Goal: Navigation & Orientation: Find specific page/section

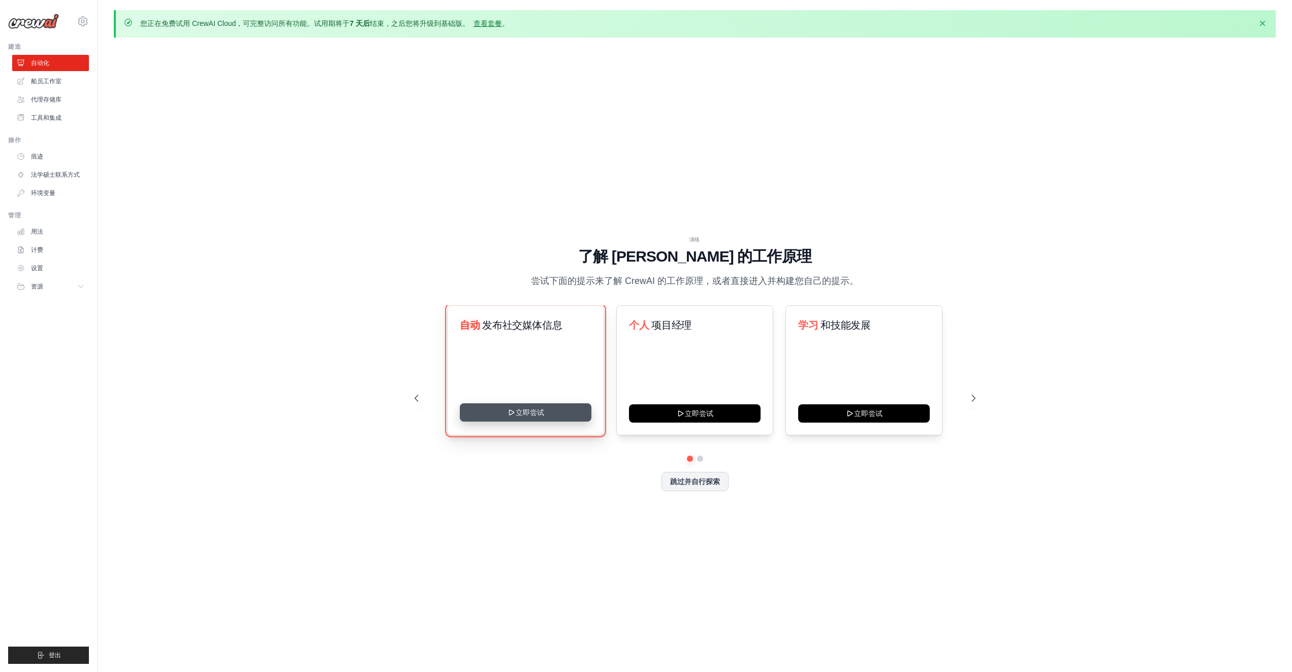
drag, startPoint x: 538, startPoint y: 407, endPoint x: 526, endPoint y: 406, distance: 11.7
click at [525, 405] on button "立即尝试" at bounding box center [526, 412] width 132 height 18
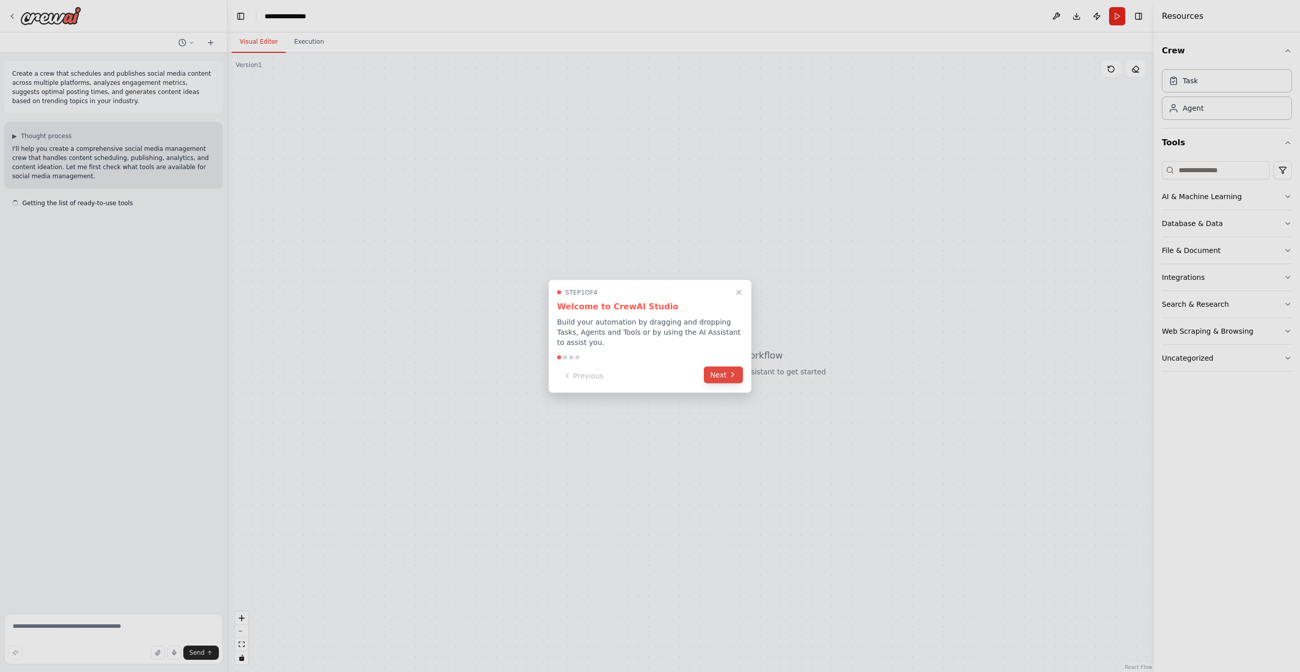
click at [733, 375] on icon at bounding box center [733, 375] width 2 height 4
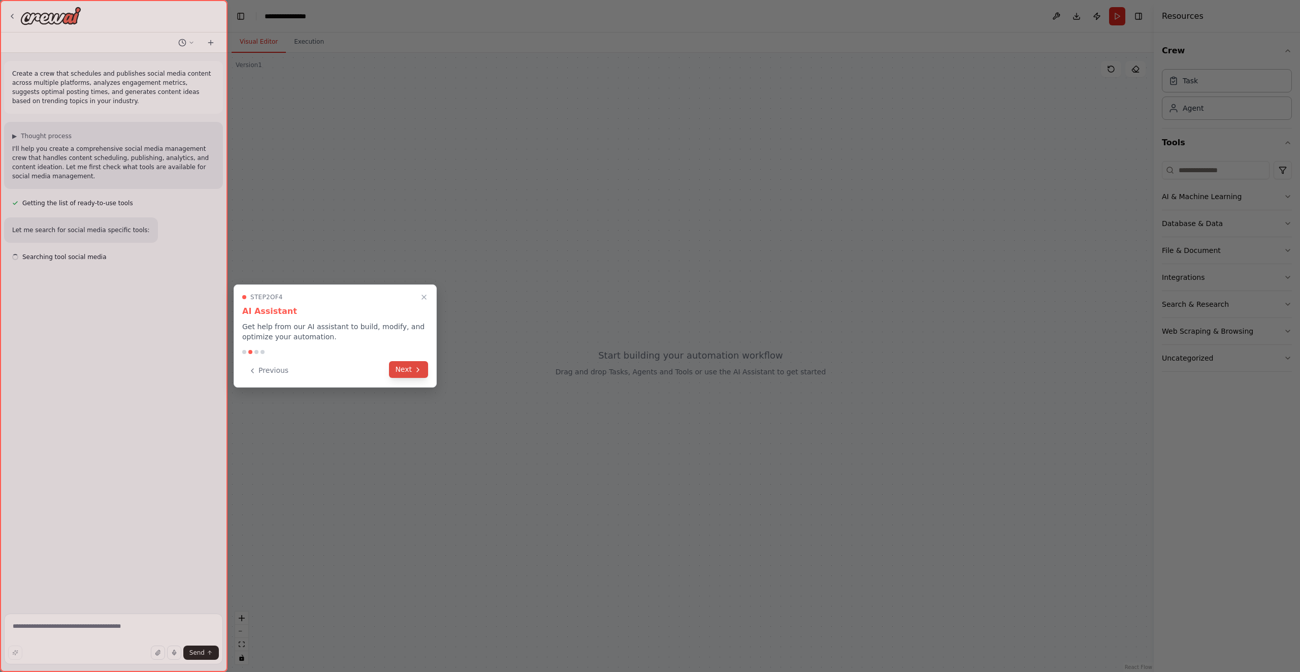
click at [406, 369] on button "Next" at bounding box center [408, 369] width 39 height 17
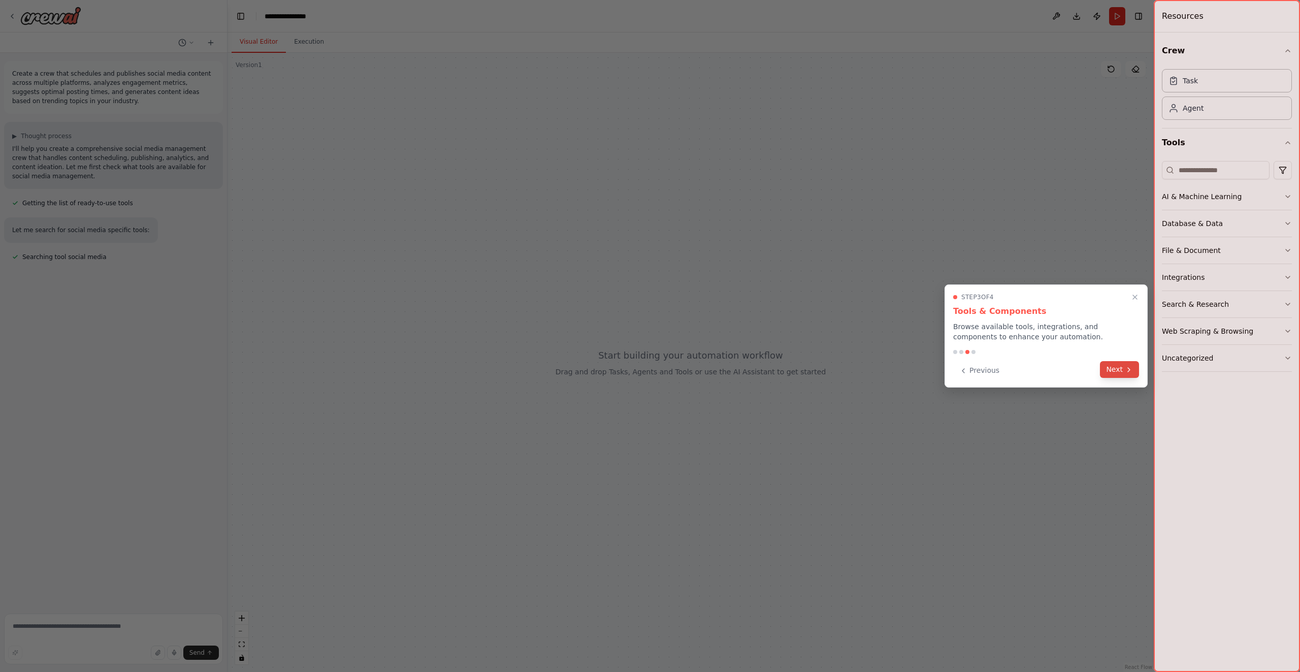
click at [1125, 366] on button "Next" at bounding box center [1119, 369] width 39 height 17
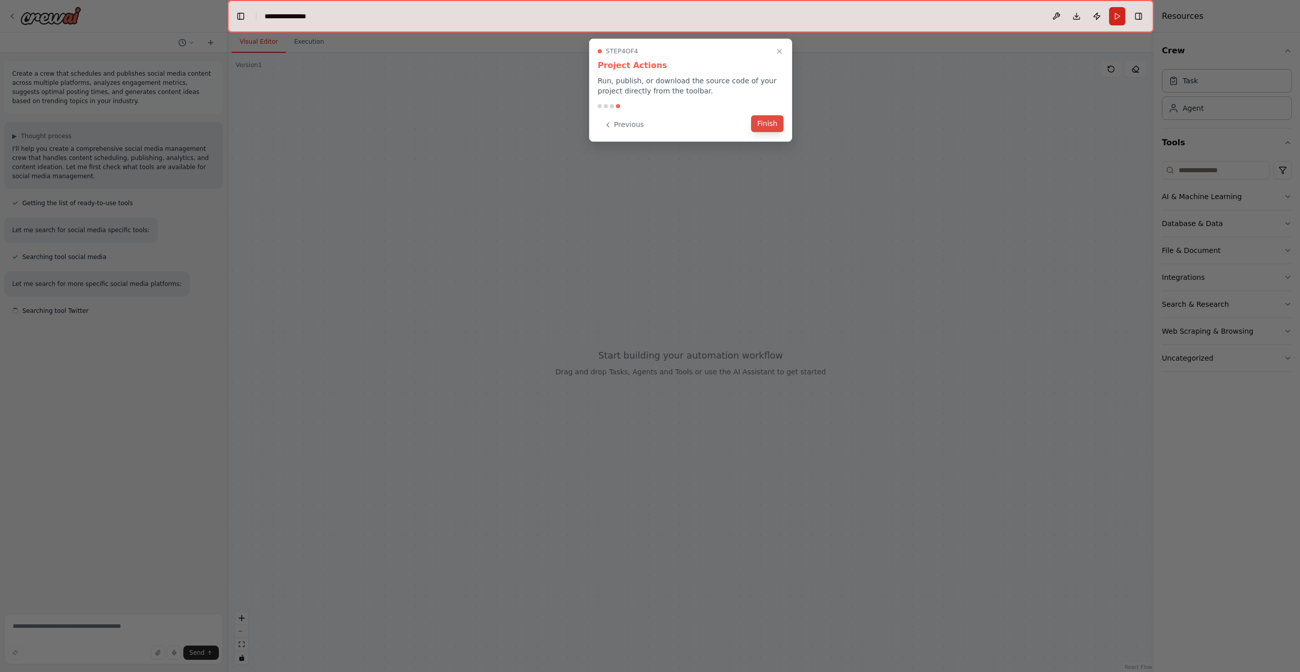
click at [779, 130] on button "Finish" at bounding box center [767, 123] width 33 height 17
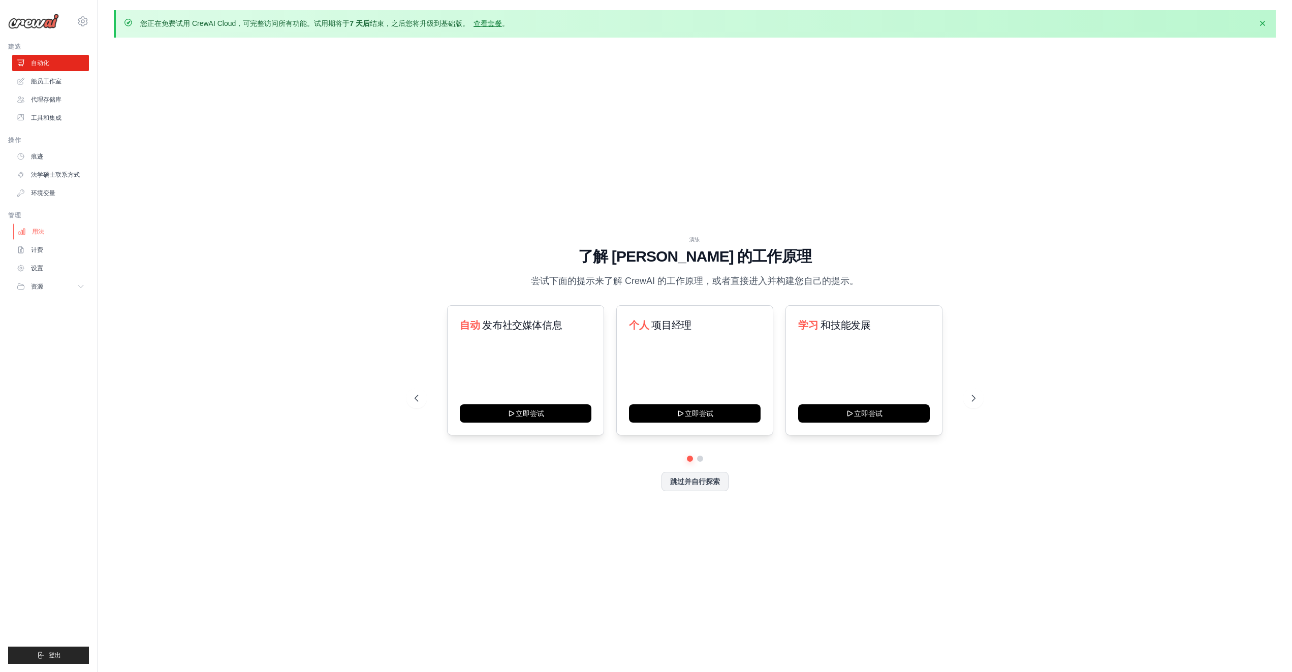
click at [44, 234] on link "用法" at bounding box center [51, 232] width 77 height 16
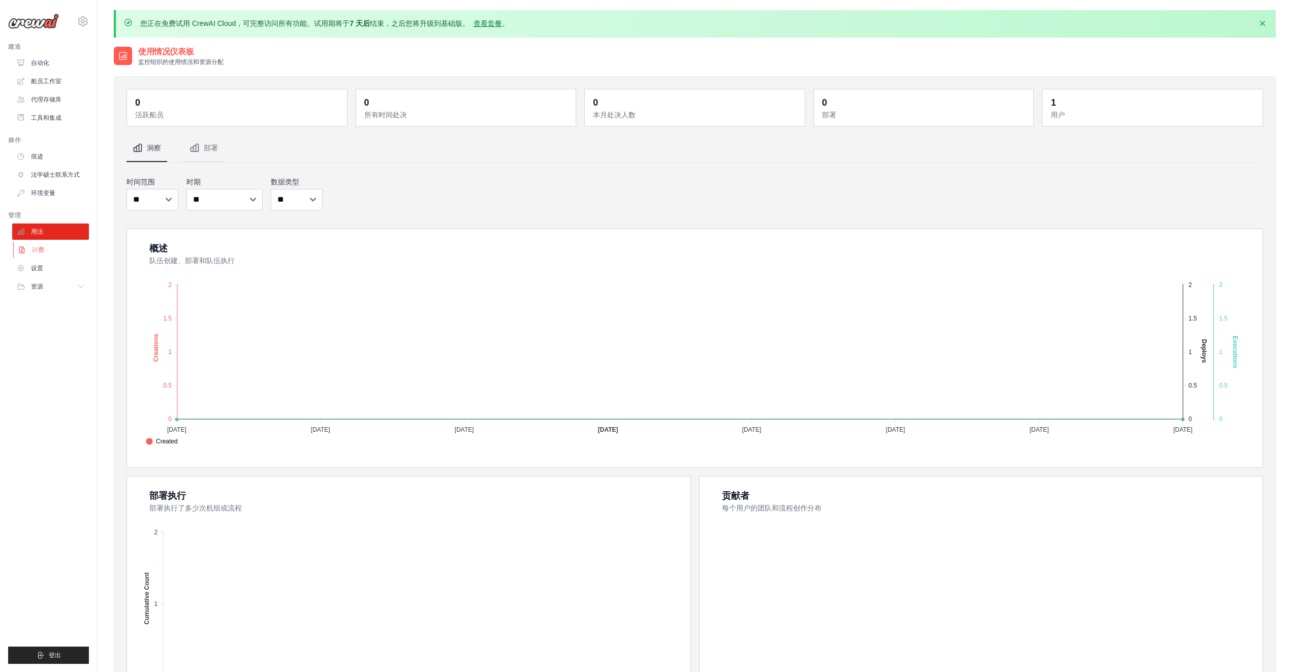
click at [41, 252] on font "计费" at bounding box center [38, 249] width 12 height 7
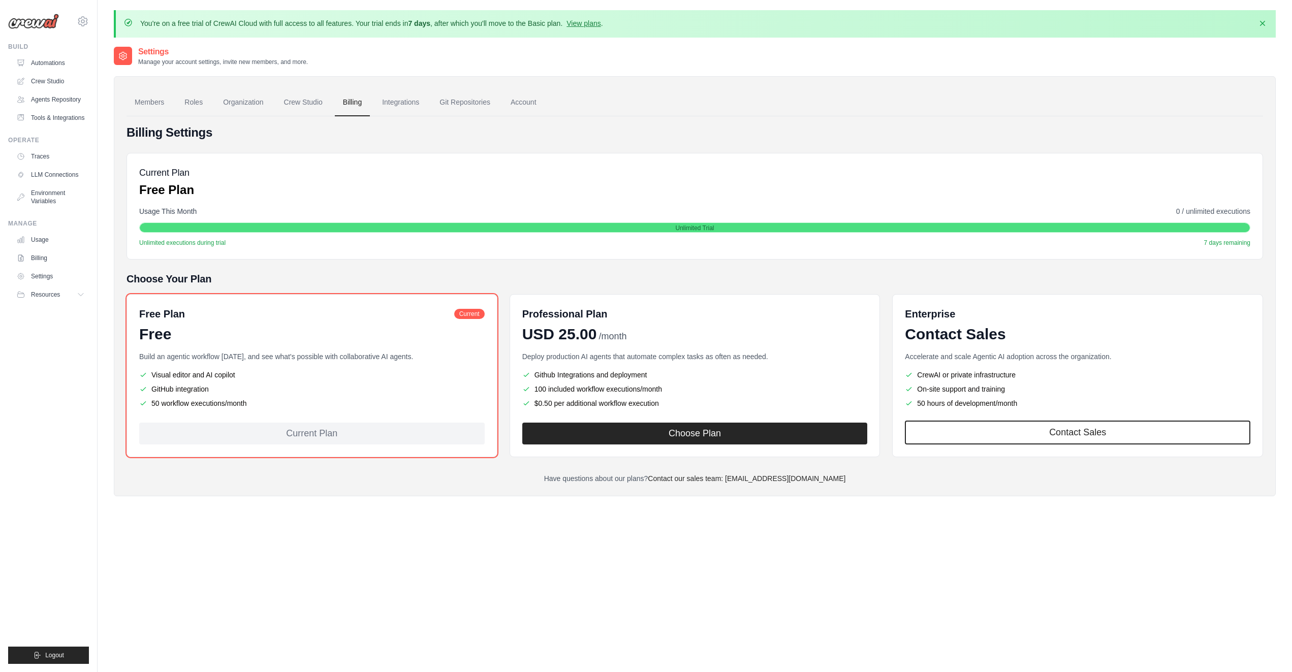
click at [409, 129] on h4 "Billing Settings" at bounding box center [694, 132] width 1136 height 16
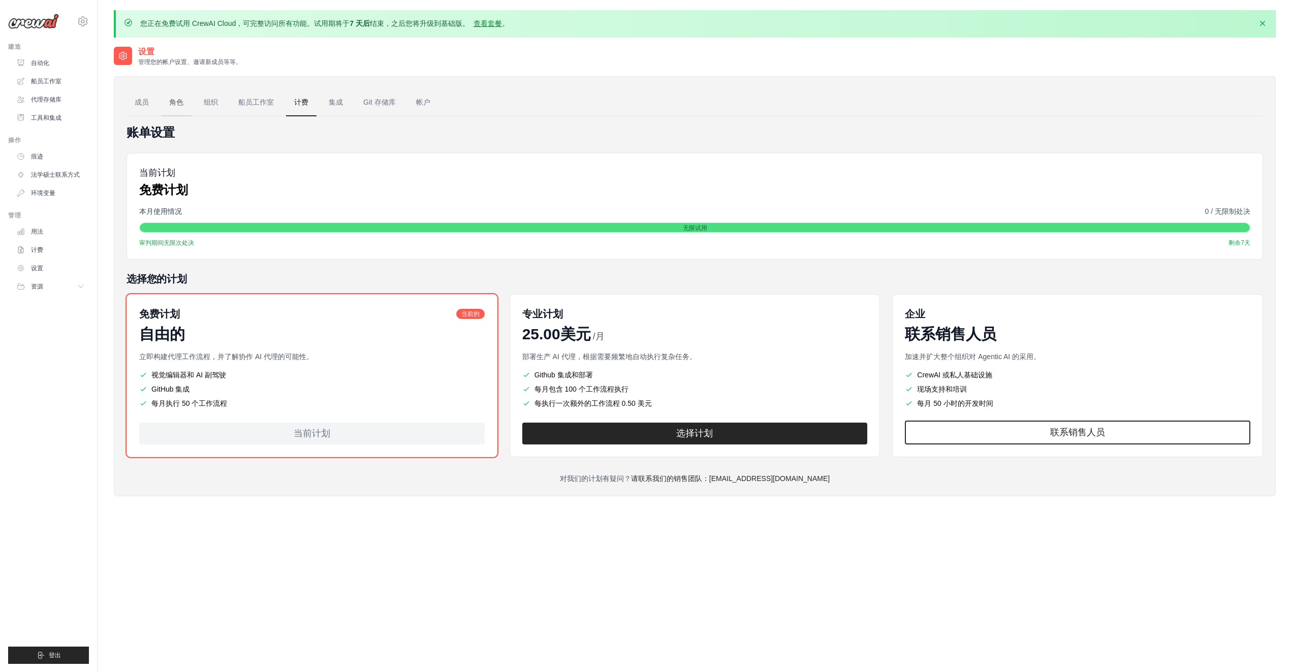
click at [174, 100] on font "角色" at bounding box center [176, 102] width 14 height 8
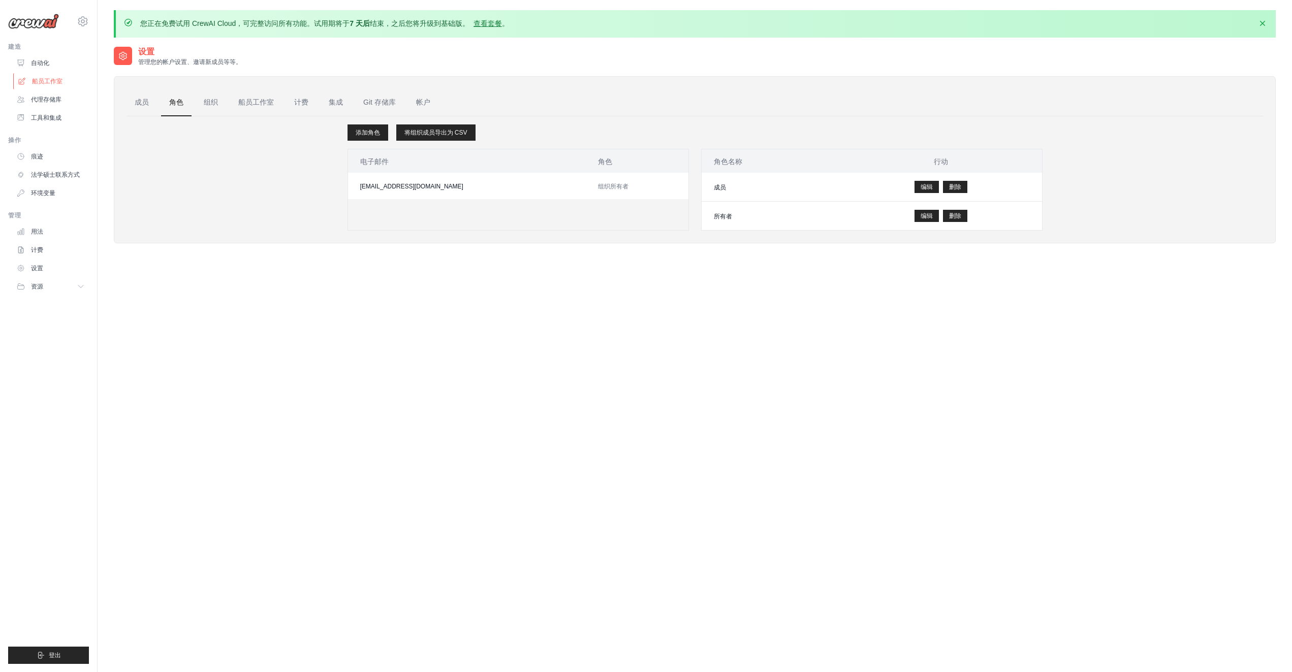
click at [51, 79] on font "船员工作室" at bounding box center [47, 81] width 30 height 7
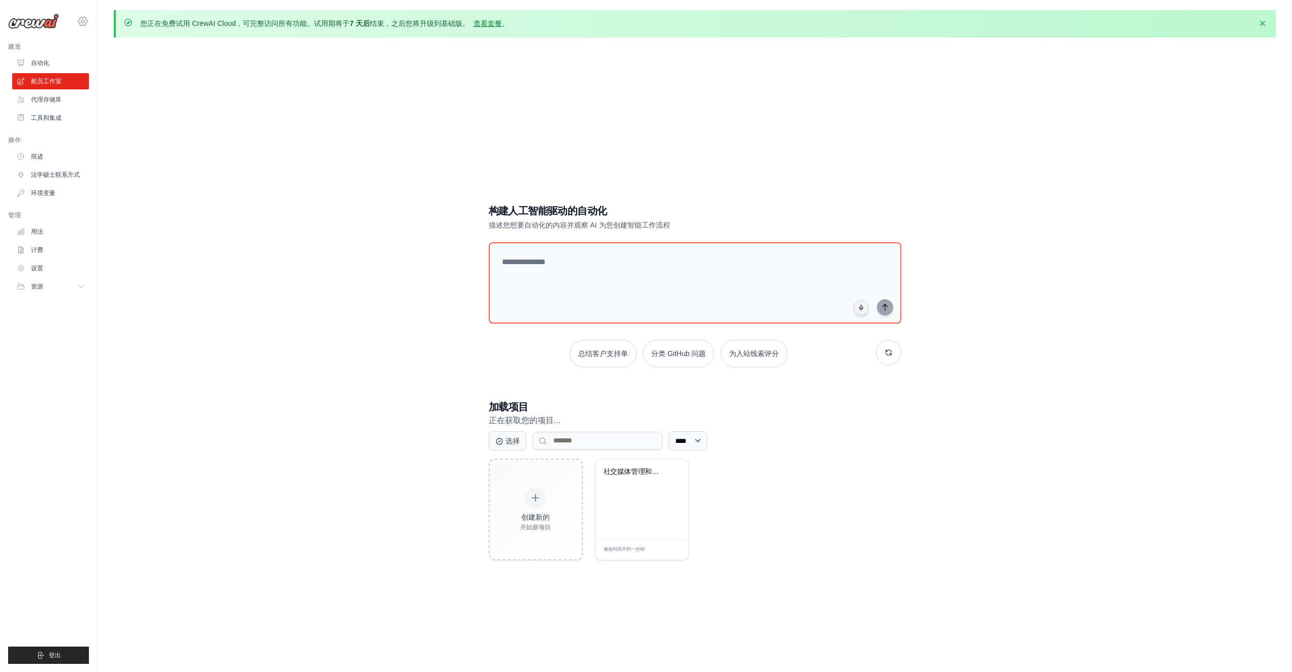
click at [85, 21] on icon at bounding box center [83, 21] width 12 height 12
click at [256, 103] on div "构建人工智能驱动的自动化 描述您想要自动化的内容并观察 AI 为您创建智能工作流程 总结客户支持单 分类 GitHub 问题 为入站线索评分 加载项目 正在获…" at bounding box center [695, 382] width 1162 height 672
